Goal: Transaction & Acquisition: Purchase product/service

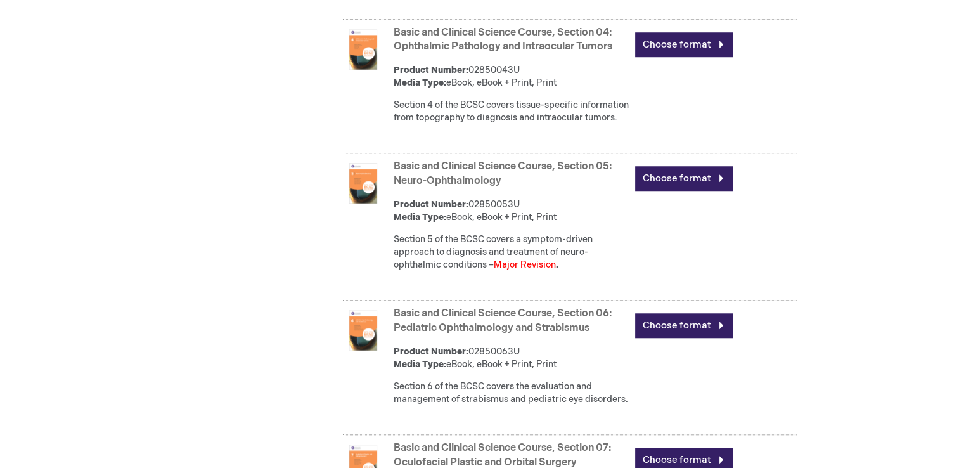
scroll to position [1062, 0]
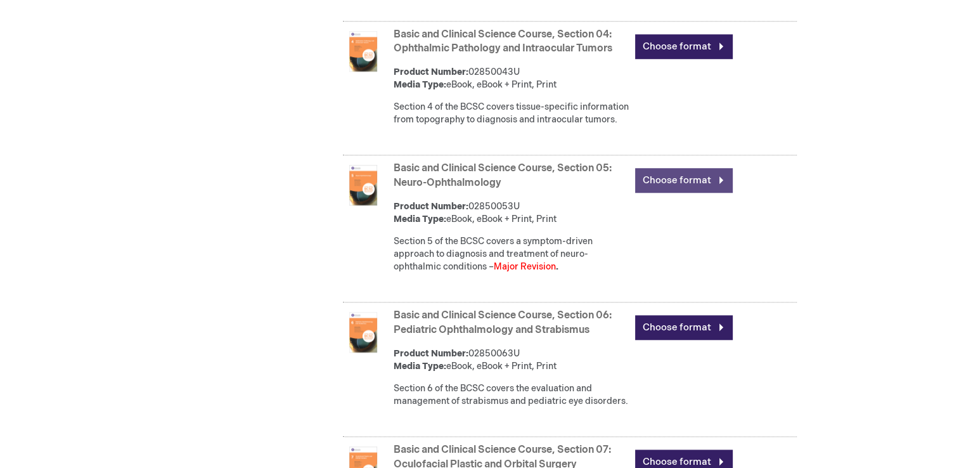
click at [720, 193] on link "Choose format" at bounding box center [684, 180] width 98 height 25
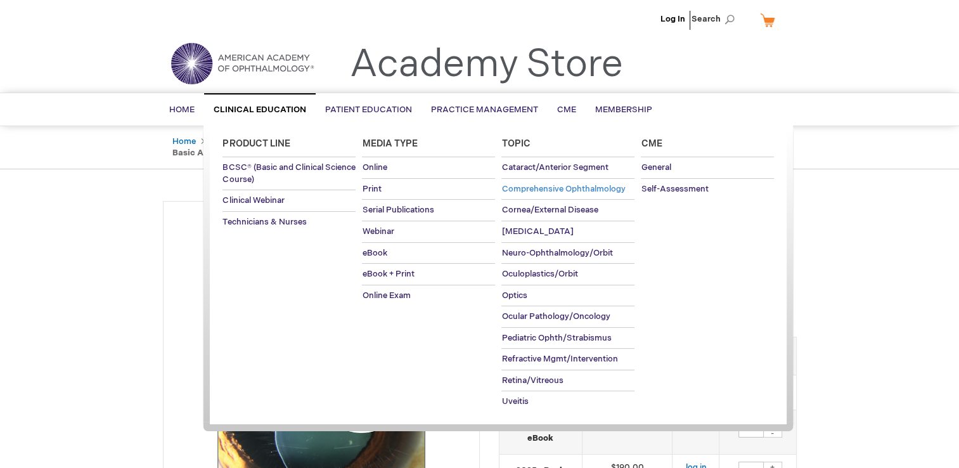
click at [533, 190] on span "Comprehensive Ophthalmology" at bounding box center [563, 189] width 124 height 10
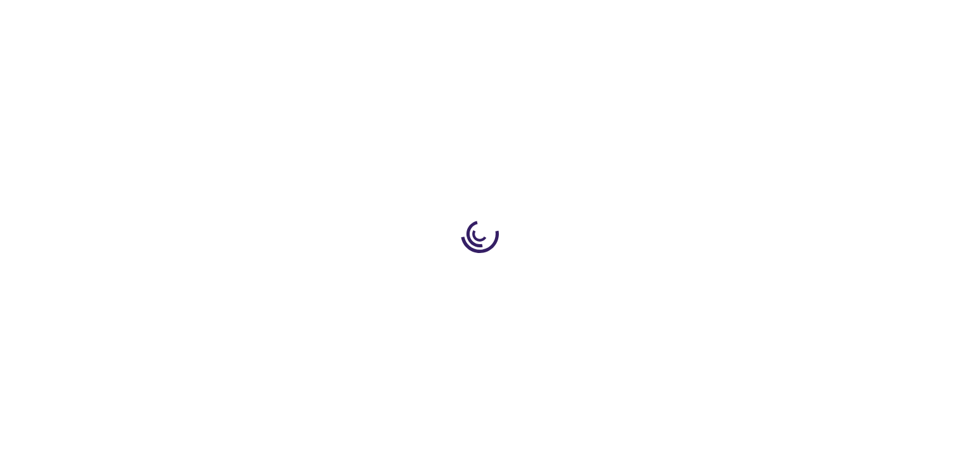
type input "0"
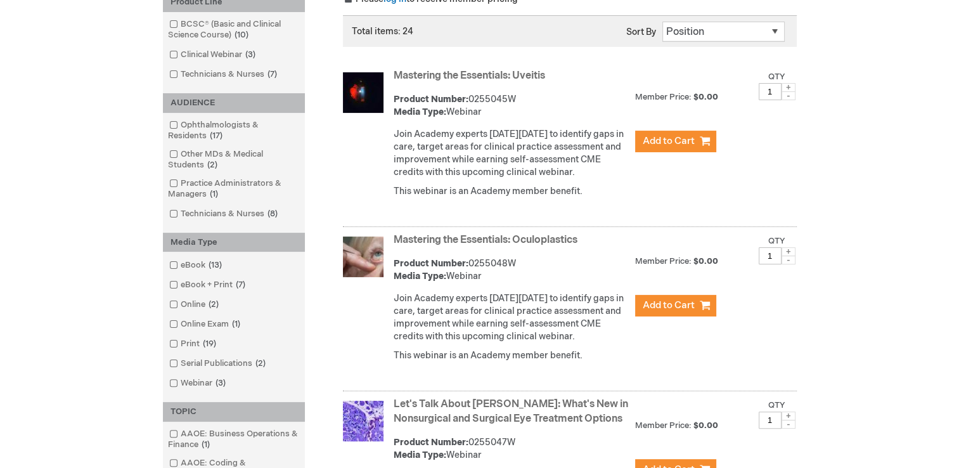
scroll to position [221, 0]
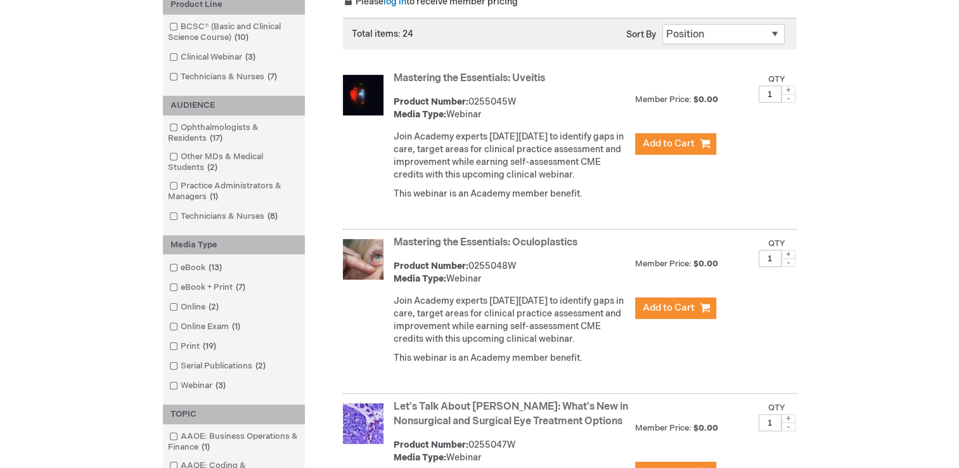
click at [497, 74] on link "Mastering the Essentials: Uveitis" at bounding box center [469, 78] width 151 height 12
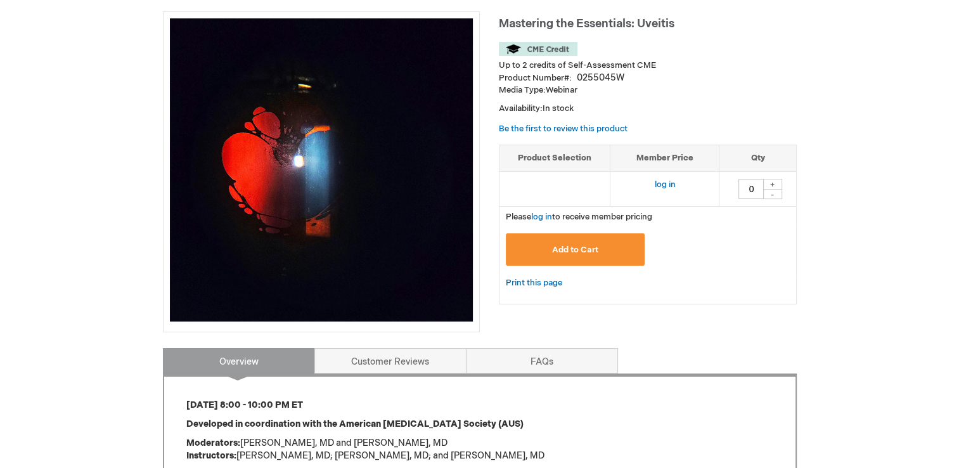
scroll to position [232, 0]
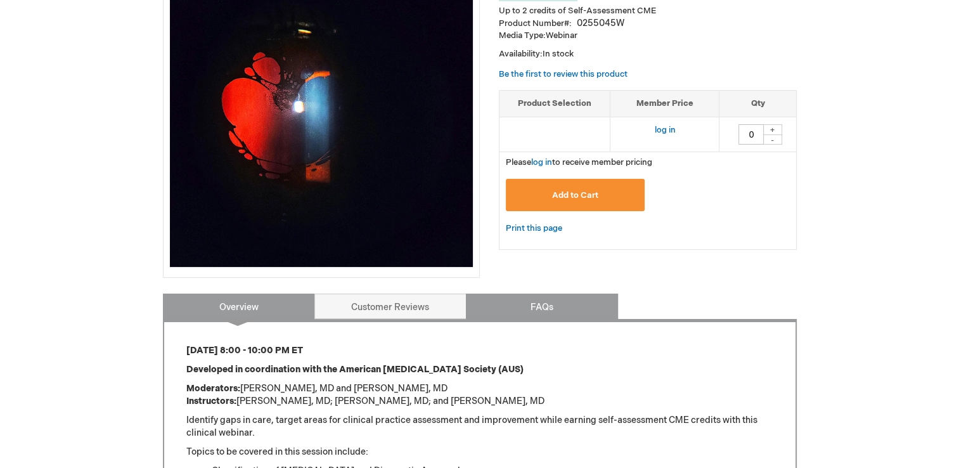
click at [579, 317] on link "FAQs" at bounding box center [542, 305] width 152 height 25
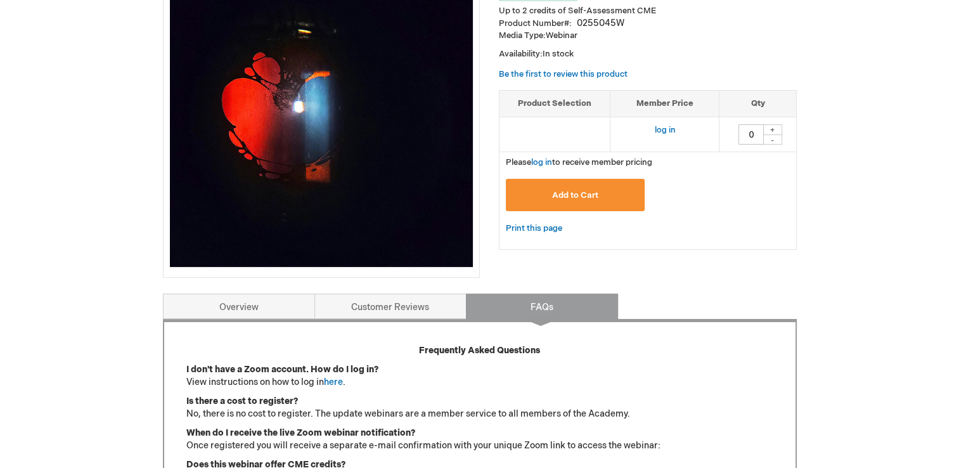
scroll to position [525, 0]
